Goal: Check status: Check status

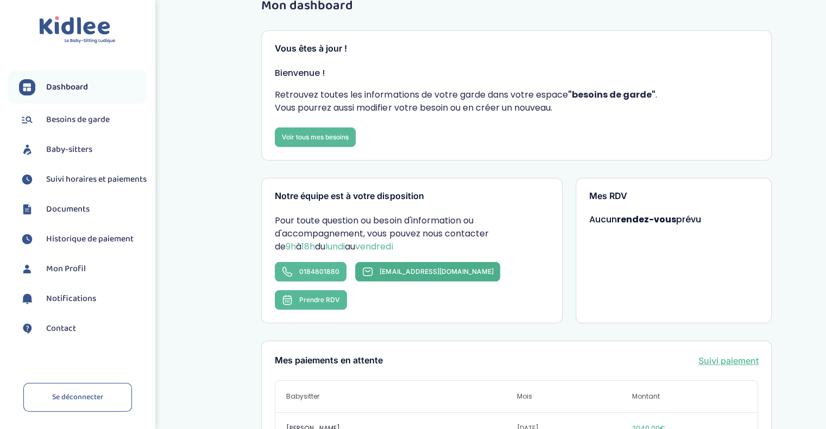
click at [400, 269] on span "contact@kidlee.fr" at bounding box center [436, 272] width 113 height 8
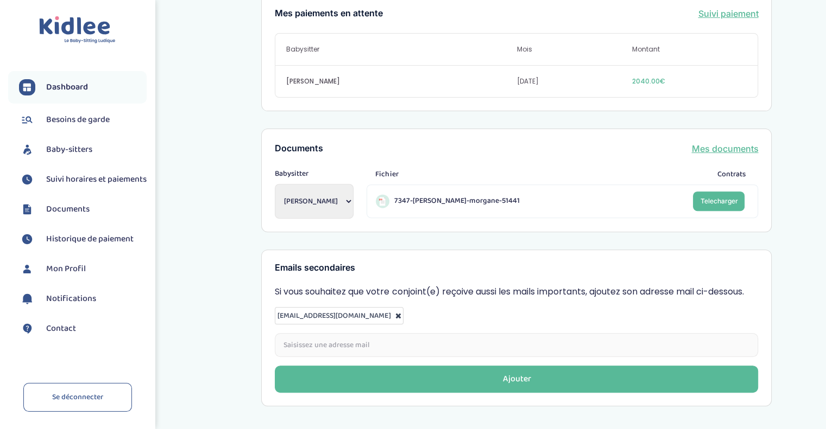
scroll to position [374, 0]
click at [96, 180] on span "Suivi horaires et paiements" at bounding box center [96, 179] width 100 height 13
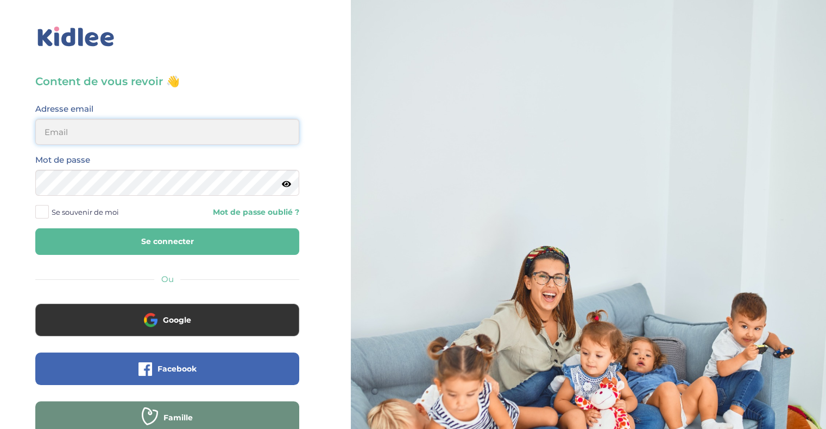
click at [179, 125] on input "email" at bounding box center [167, 132] width 264 height 26
type input "morgane.a.ferron@gmail.com"
click at [35, 229] on button "Se connecter" at bounding box center [167, 242] width 264 height 27
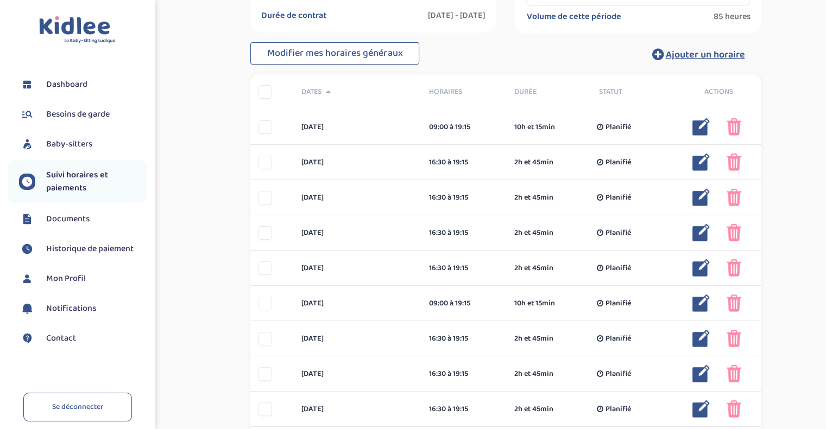
scroll to position [186, 0]
click at [258, 88] on div at bounding box center [265, 93] width 14 height 14
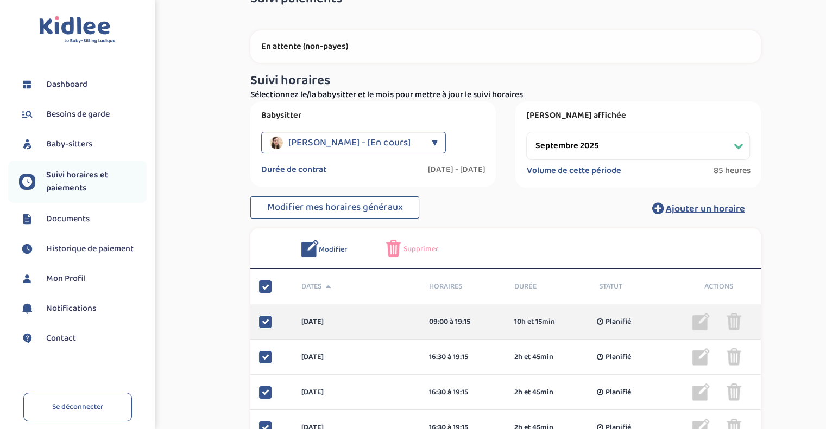
scroll to position [22, 0]
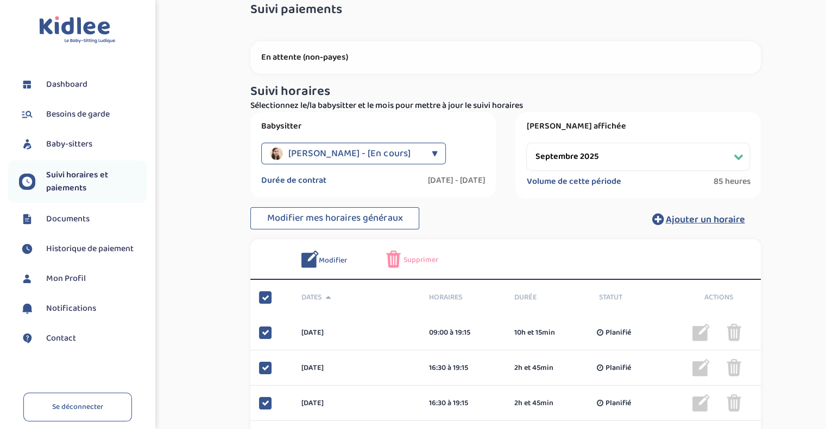
click at [263, 293] on div at bounding box center [265, 298] width 14 height 14
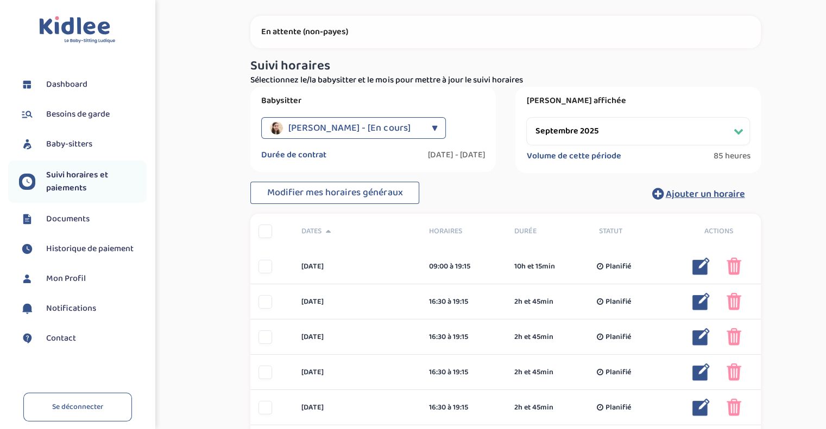
scroll to position [50, 0]
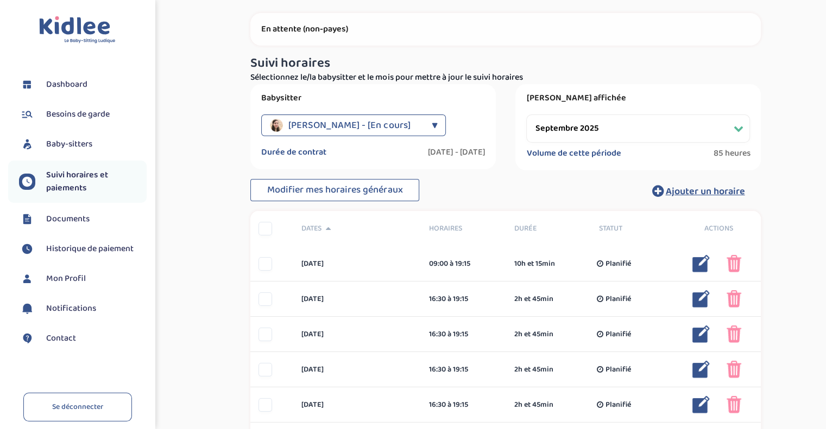
click at [603, 124] on select "Filtrer par mois [DATE] [DATE] [DATE] [DATE] [DATE] [DATE] [DATE] [DATE] [DATE]…" at bounding box center [638, 129] width 224 height 28
select select "novembre 2025"
click at [526, 115] on select "Filtrer par mois [DATE] [DATE] [DATE] [DATE] [DATE] [DATE] [DATE] [DATE] [DATE]…" at bounding box center [638, 129] width 224 height 28
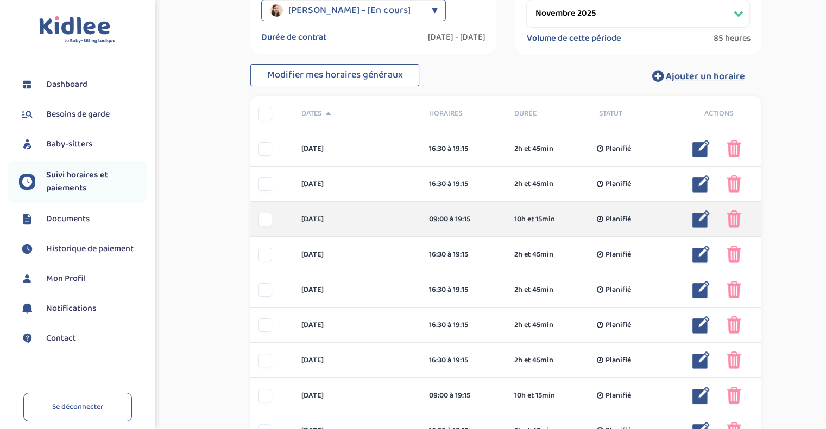
scroll to position [167, 0]
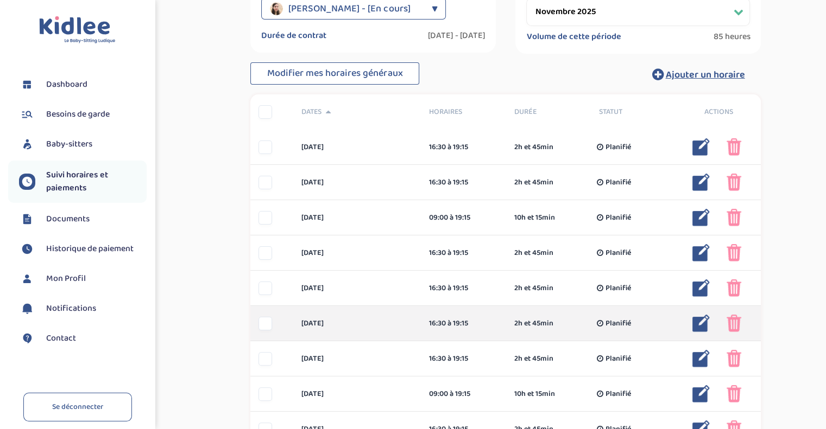
click at [699, 325] on img at bounding box center [700, 323] width 17 height 17
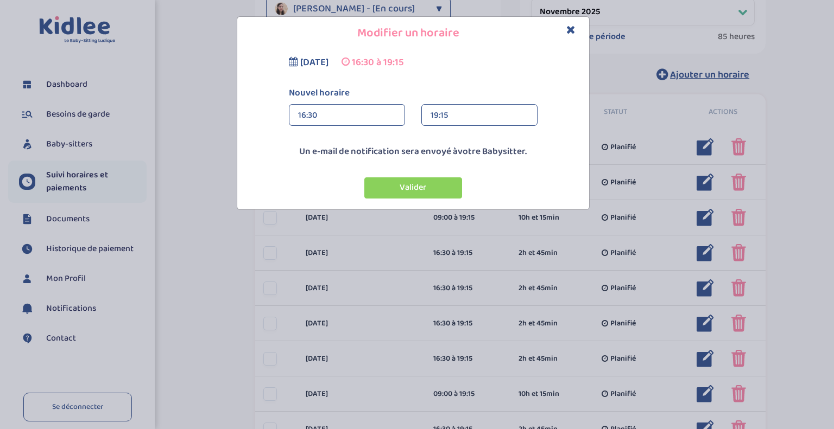
click at [567, 31] on icon "Close" at bounding box center [570, 29] width 9 height 11
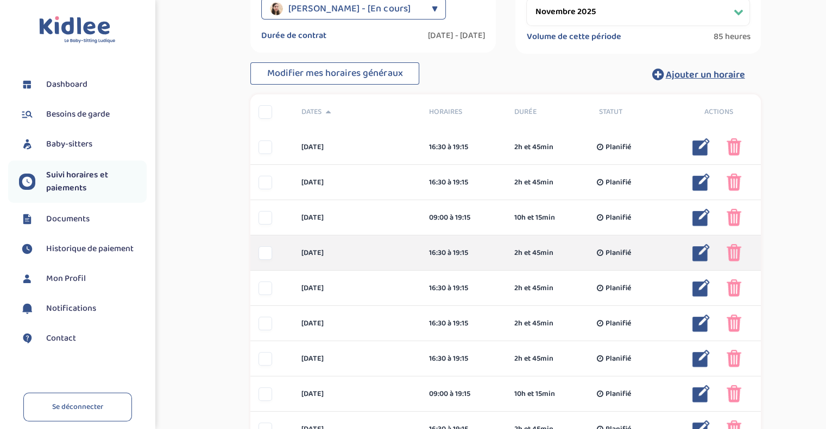
scroll to position [137, 0]
